Goal: Check status: Check status

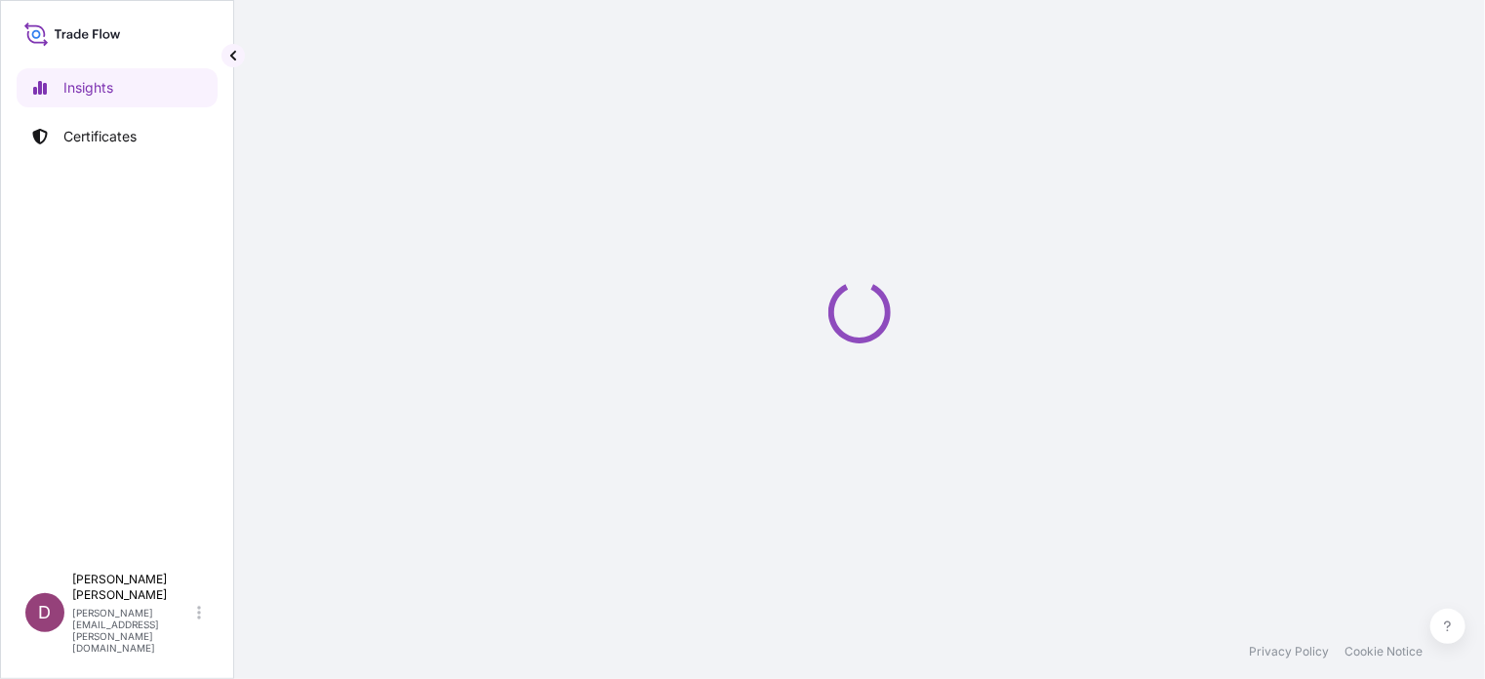
select select "2025"
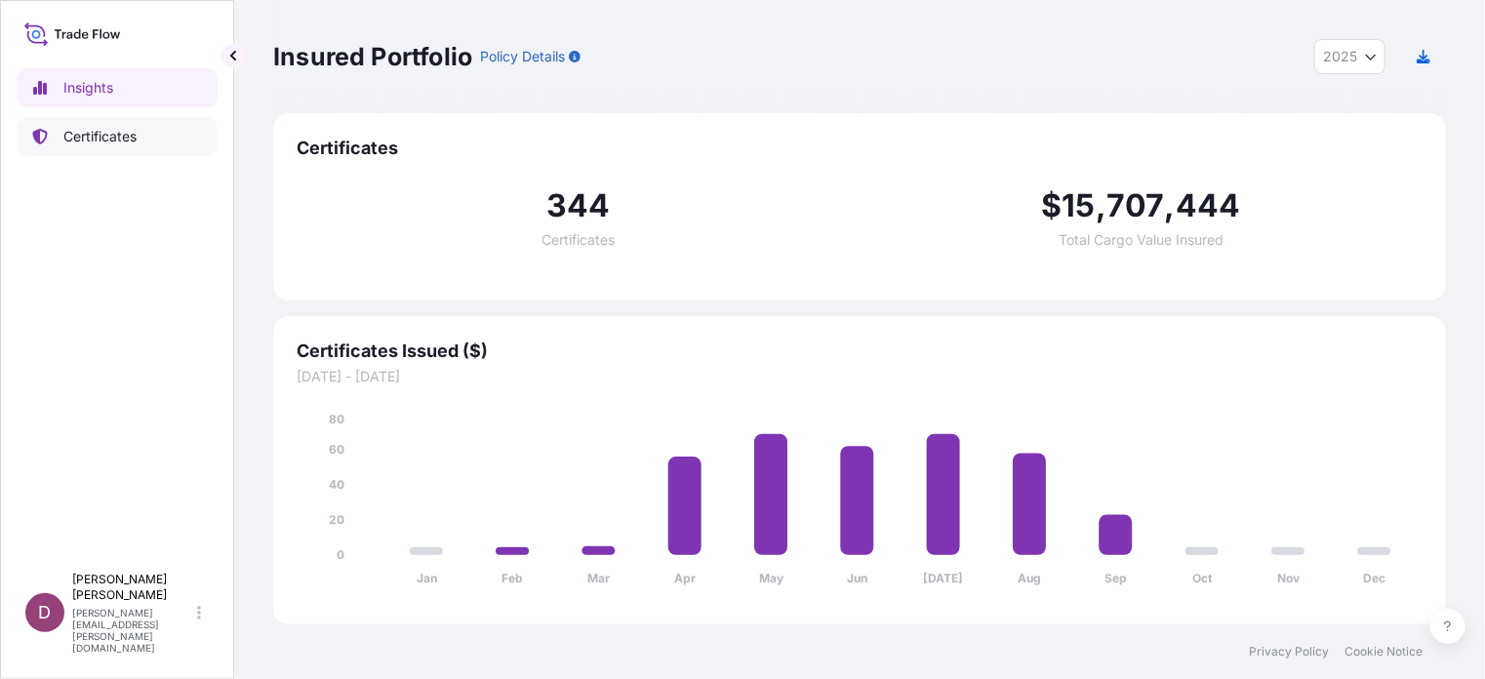
click at [125, 128] on p "Certificates" at bounding box center [99, 137] width 73 height 20
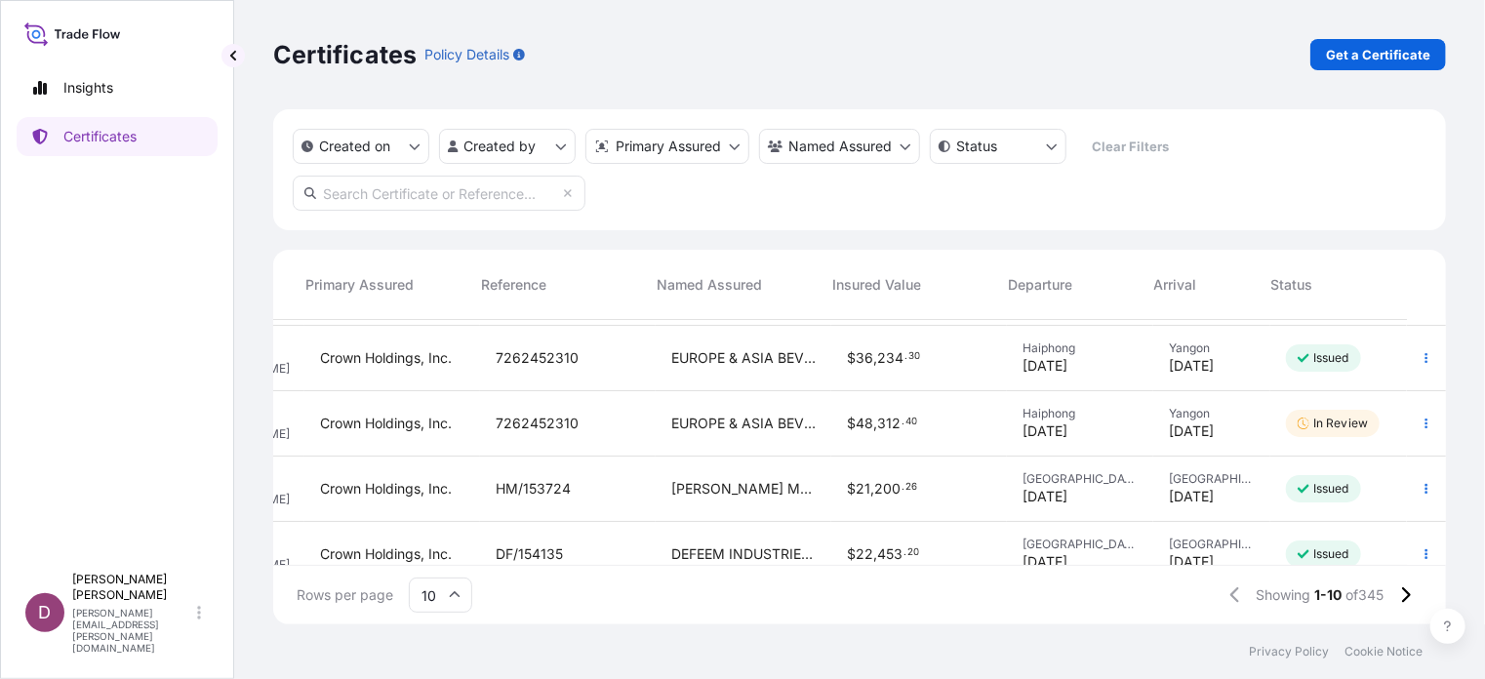
scroll to position [125, 315]
click at [1313, 429] on p "In Review" at bounding box center [1340, 424] width 55 height 16
